Goal: Information Seeking & Learning: Learn about a topic

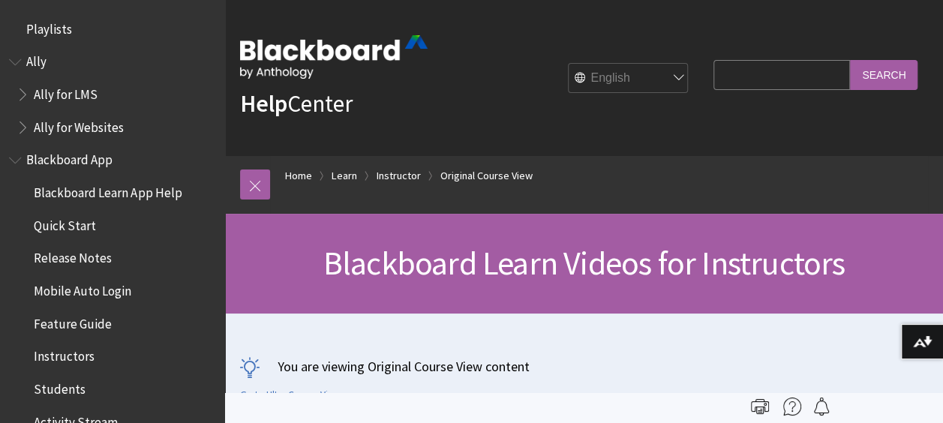
scroll to position [2241, 0]
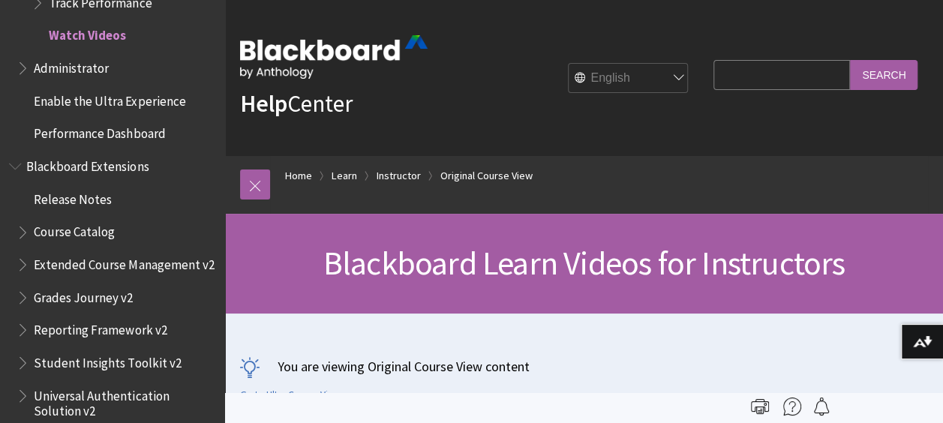
click at [743, 79] on input "Search Query" at bounding box center [781, 74] width 137 height 29
type input "test time of class"
click at [850, 60] on input "Search" at bounding box center [884, 74] width 68 height 29
click at [884, 77] on input "Search" at bounding box center [884, 74] width 68 height 29
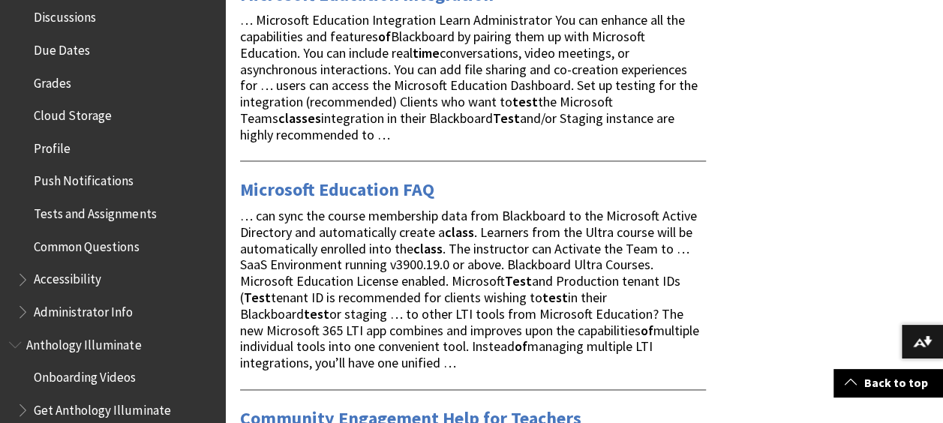
scroll to position [656, 0]
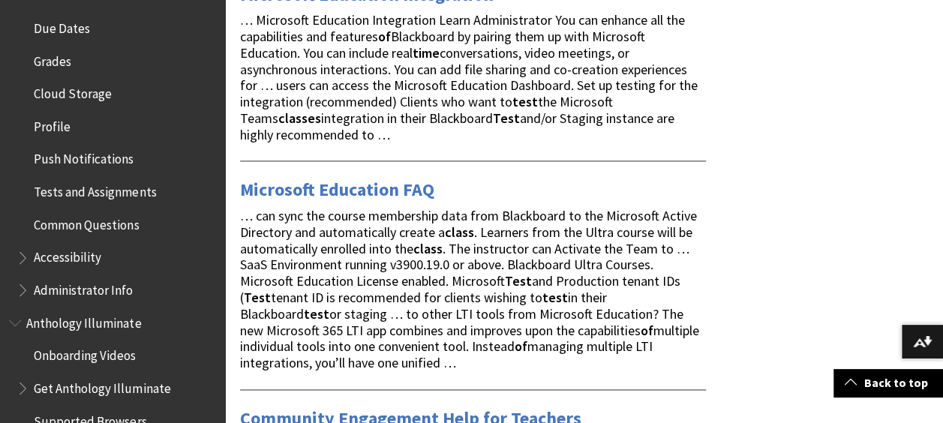
click at [80, 192] on span "Tests and Assignments" at bounding box center [95, 189] width 122 height 20
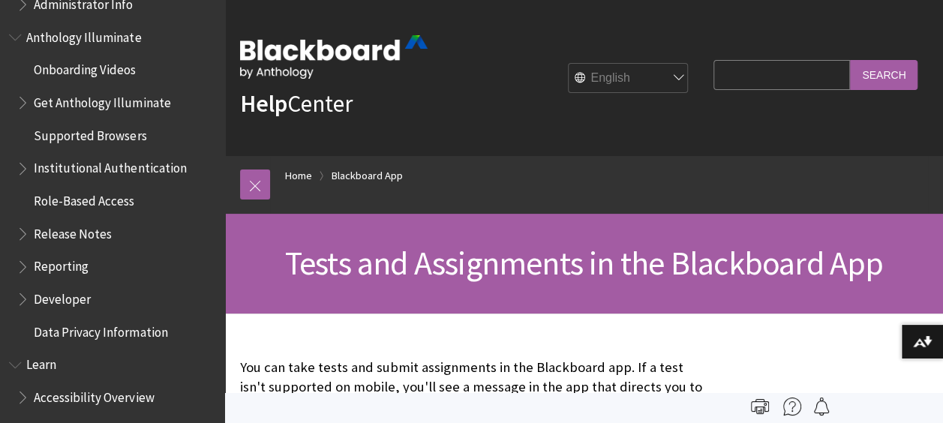
scroll to position [960, 0]
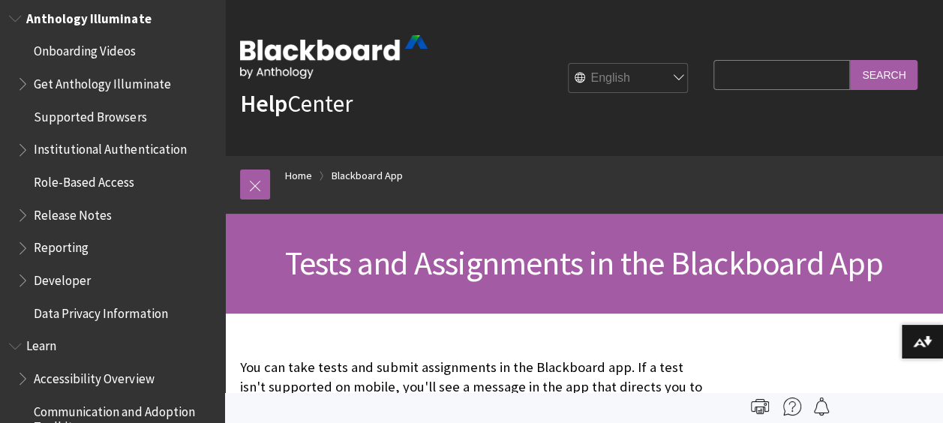
click at [54, 250] on span "Reporting" at bounding box center [61, 246] width 55 height 20
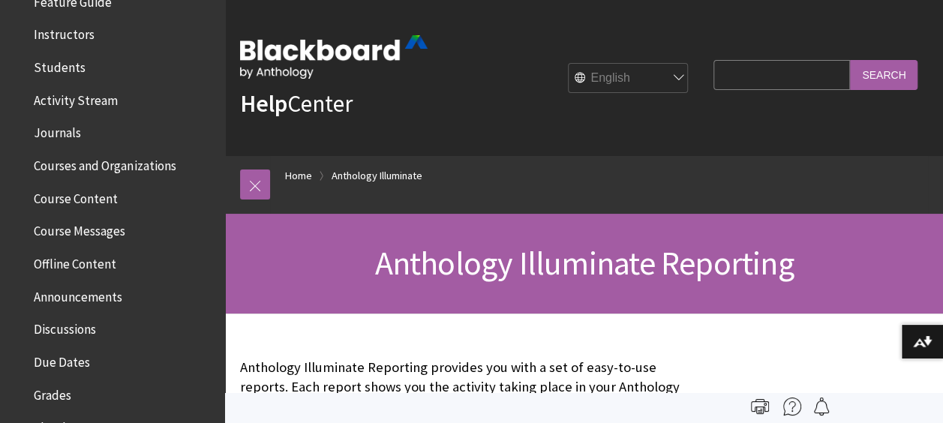
scroll to position [273, 0]
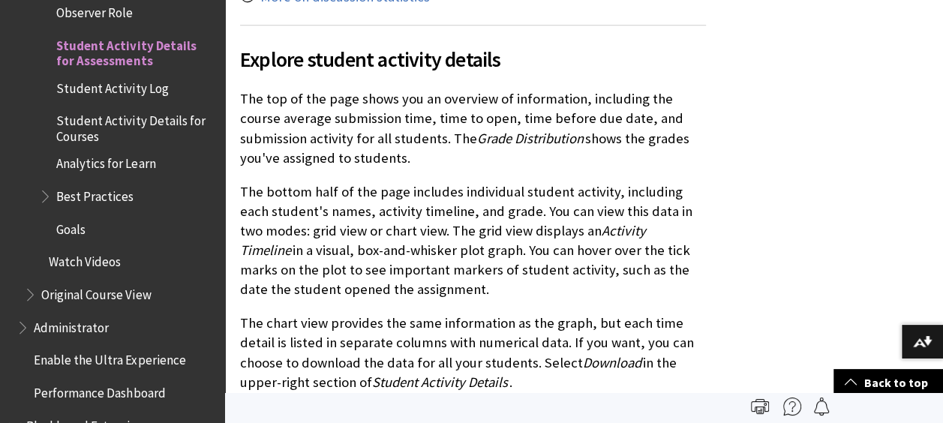
scroll to position [929, 0]
